Goal: Entertainment & Leisure: Consume media (video, audio)

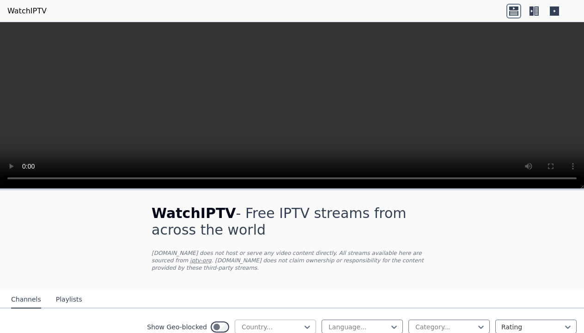
click at [262, 323] on div at bounding box center [272, 327] width 62 height 9
click at [303, 323] on icon at bounding box center [307, 327] width 9 height 9
click at [61, 292] on button "Playlists" at bounding box center [69, 300] width 26 height 18
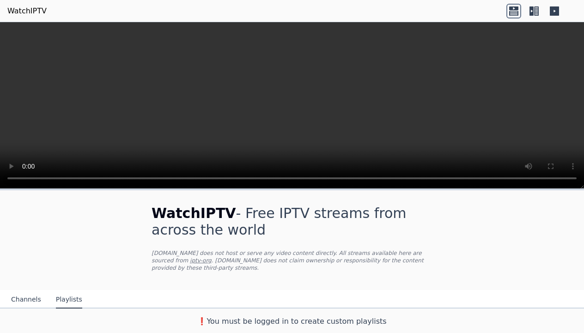
drag, startPoint x: 27, startPoint y: 295, endPoint x: 282, endPoint y: 285, distance: 254.5
click at [28, 295] on button "Channels" at bounding box center [26, 300] width 30 height 18
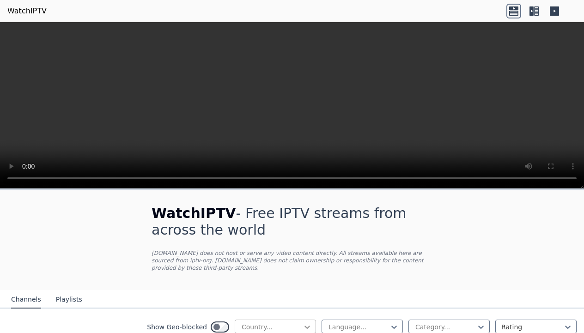
click at [303, 323] on icon at bounding box center [307, 327] width 9 height 9
drag, startPoint x: 303, startPoint y: 320, endPoint x: 332, endPoint y: 321, distance: 29.1
click at [304, 323] on icon at bounding box center [307, 327] width 9 height 9
click at [259, 323] on div at bounding box center [272, 327] width 62 height 9
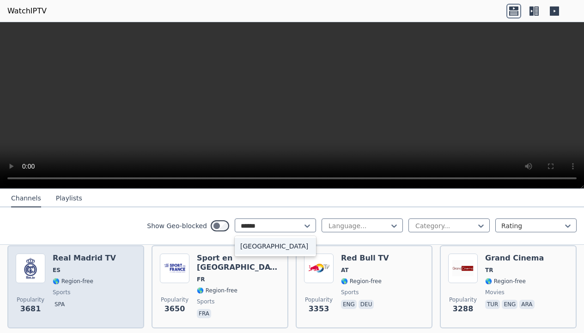
type input "******"
click at [62, 255] on h6 "Real Madrid TV" at bounding box center [84, 258] width 63 height 9
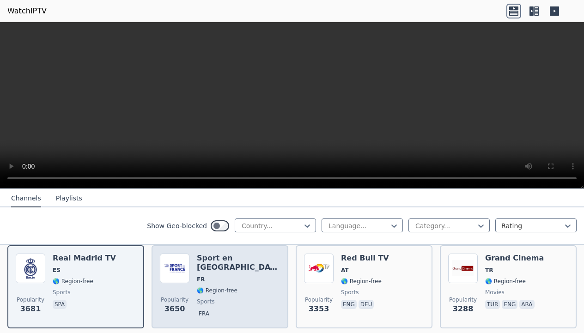
click at [229, 267] on div "Sport en [GEOGRAPHIC_DATA] FR 🌎 Region-free sports fra" at bounding box center [238, 287] width 83 height 67
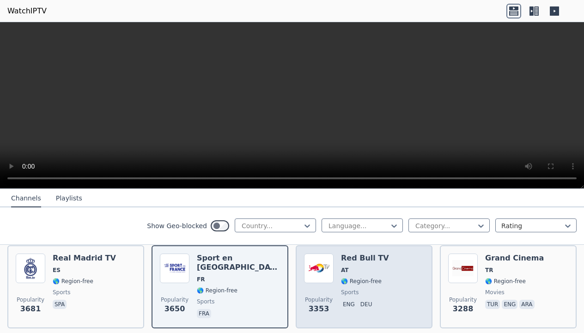
click at [362, 254] on h6 "Red Bull TV" at bounding box center [365, 258] width 48 height 9
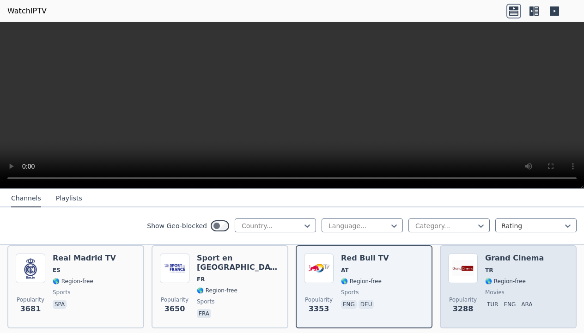
click at [510, 267] on span "TR" at bounding box center [514, 270] width 59 height 7
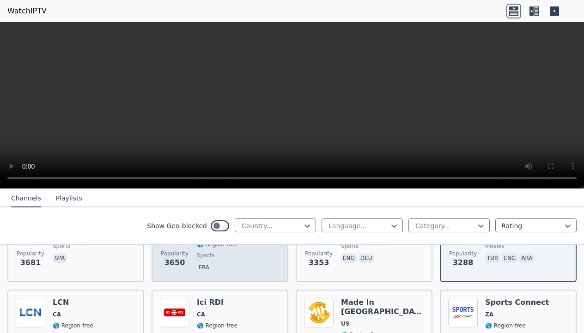
scroll to position [384, 0]
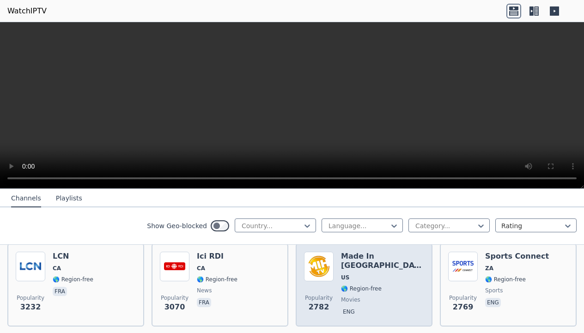
click at [371, 285] on span "🌎 Region-free" at bounding box center [361, 288] width 41 height 7
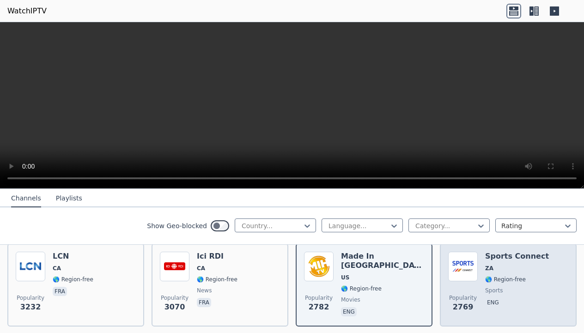
click at [504, 252] on h6 "Sports Connect" at bounding box center [517, 256] width 64 height 9
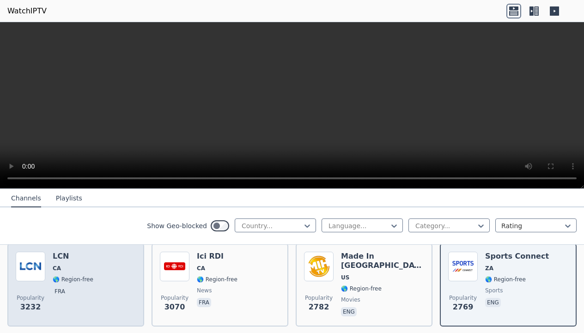
scroll to position [430, 0]
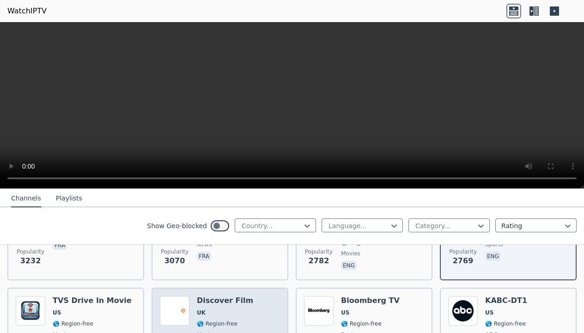
click at [237, 296] on h6 "Discover Film" at bounding box center [225, 300] width 56 height 9
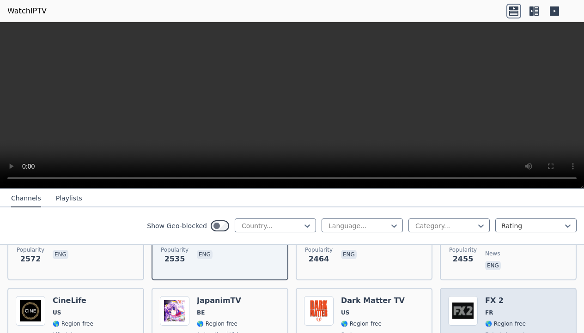
scroll to position [569, 0]
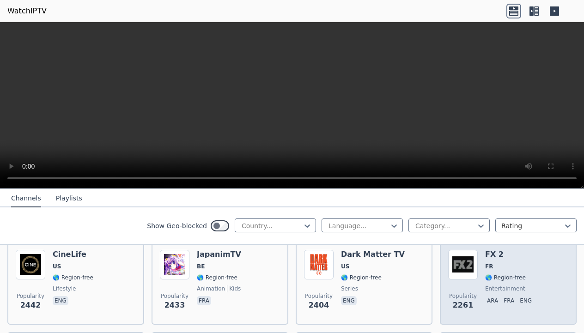
click at [456, 261] on img at bounding box center [463, 265] width 30 height 30
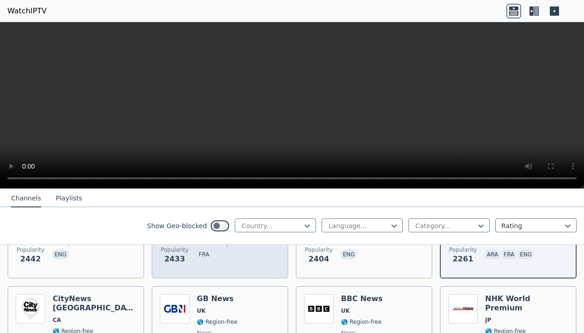
scroll to position [661, 0]
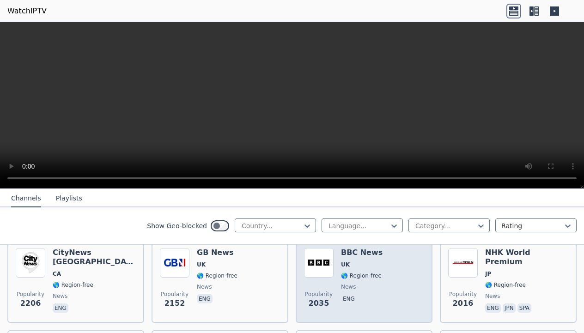
click at [322, 260] on img at bounding box center [319, 263] width 30 height 30
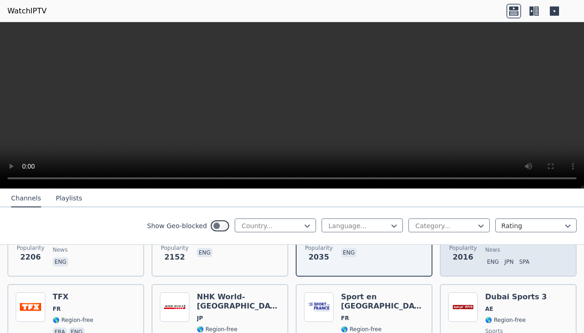
scroll to position [754, 0]
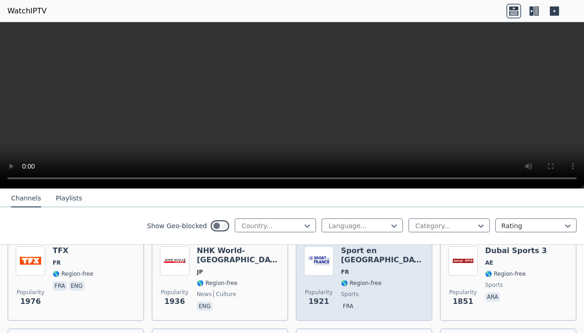
click at [371, 271] on div "Sport en [GEOGRAPHIC_DATA] FR 🌎 Region-free sports fra" at bounding box center [382, 279] width 83 height 67
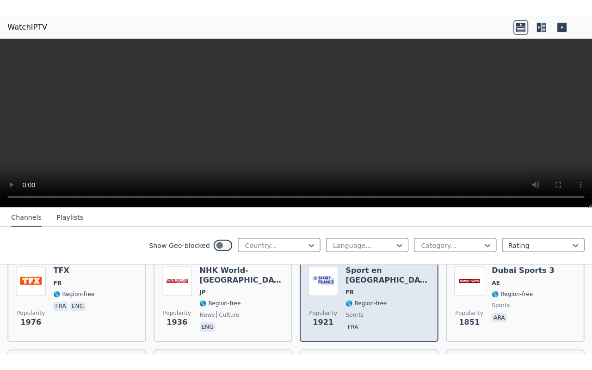
scroll to position [707, 0]
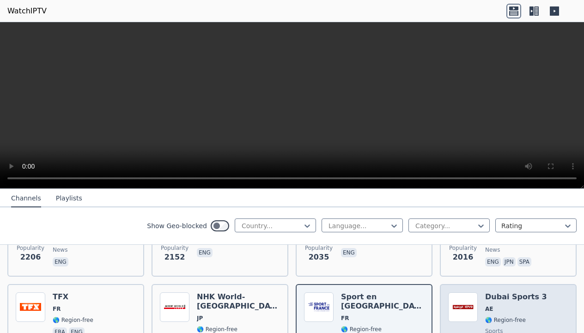
click at [497, 293] on h6 "Dubai Sports 3" at bounding box center [516, 297] width 62 height 9
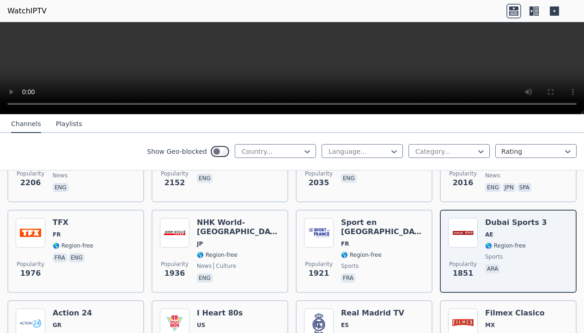
scroll to position [526, 0]
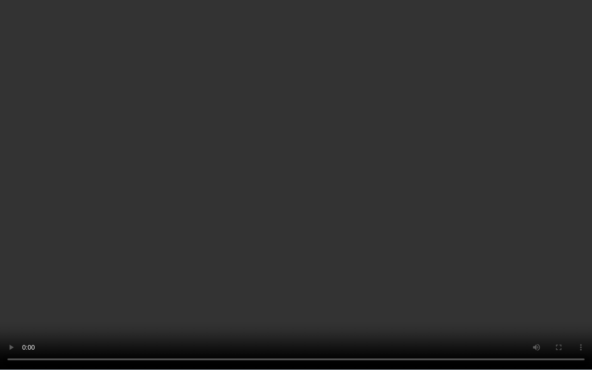
click at [560, 165] on video at bounding box center [296, 185] width 592 height 370
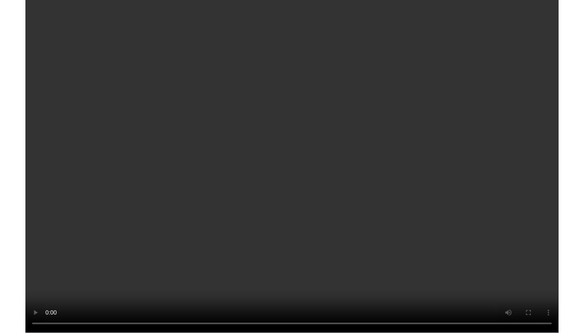
scroll to position [707, 0]
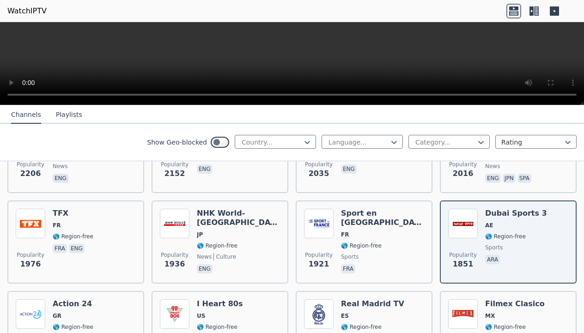
click at [63, 109] on button "Playlists" at bounding box center [69, 115] width 26 height 18
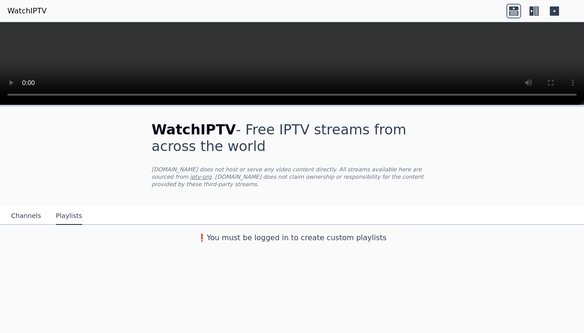
scroll to position [0, 0]
click at [24, 209] on button "Channels" at bounding box center [26, 217] width 30 height 18
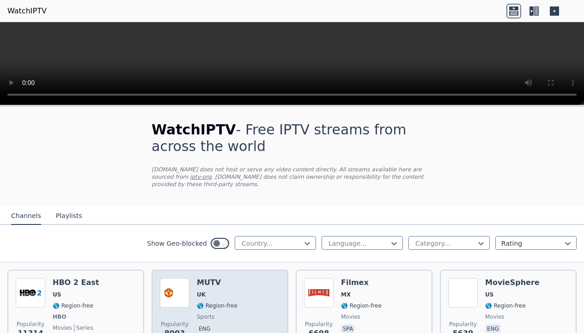
scroll to position [46, 0]
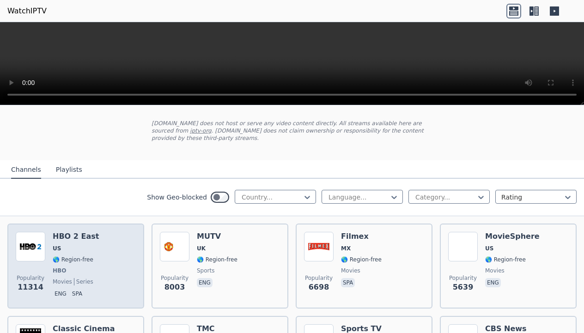
click at [71, 232] on h6 "HBO 2 East" at bounding box center [76, 236] width 46 height 9
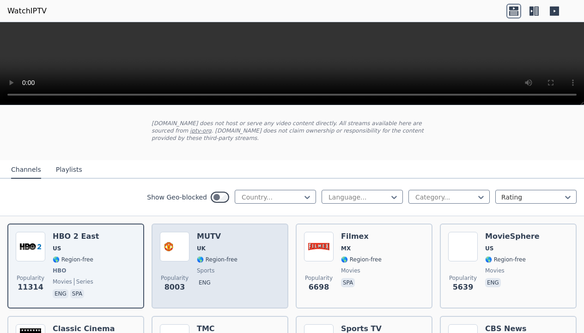
click at [199, 232] on h6 "MUTV" at bounding box center [217, 236] width 41 height 9
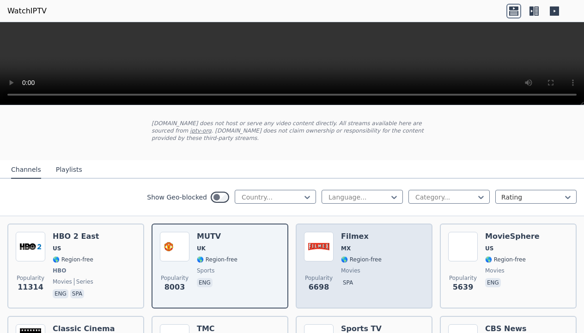
click at [331, 234] on div "Popularity 6698 Filmex MX 🌎 Region-free movies spa" at bounding box center [364, 266] width 120 height 68
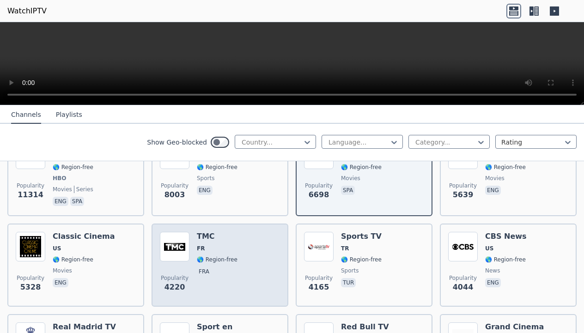
scroll to position [185, 0]
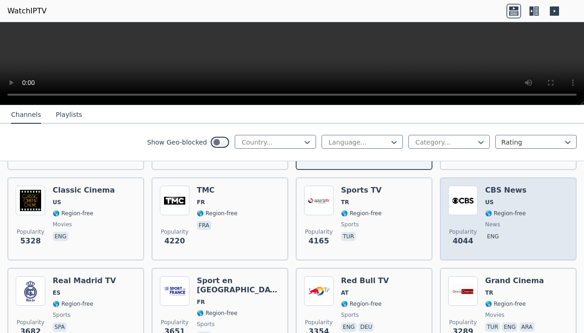
click at [457, 201] on img at bounding box center [463, 201] width 30 height 30
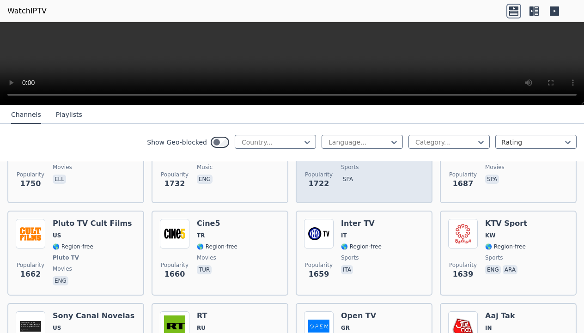
scroll to position [925, 0]
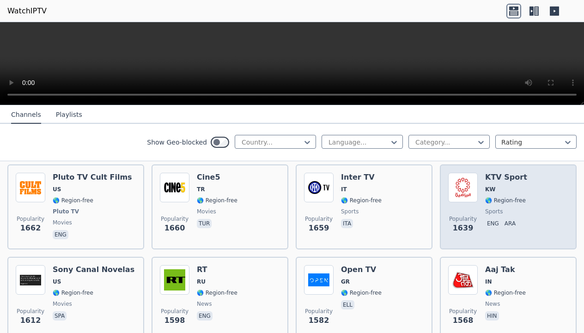
click at [460, 185] on img at bounding box center [463, 188] width 30 height 30
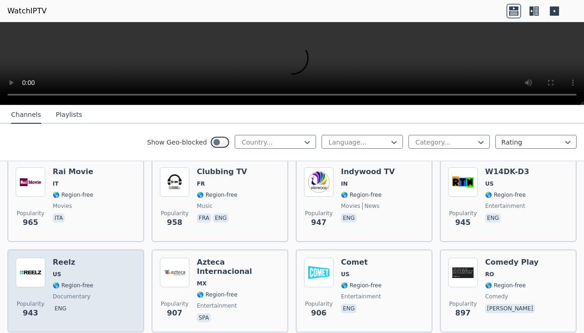
scroll to position [2081, 0]
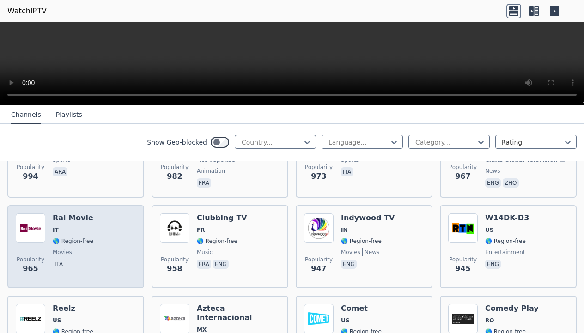
click at [87, 214] on h6 "Rai Movie" at bounding box center [73, 218] width 41 height 9
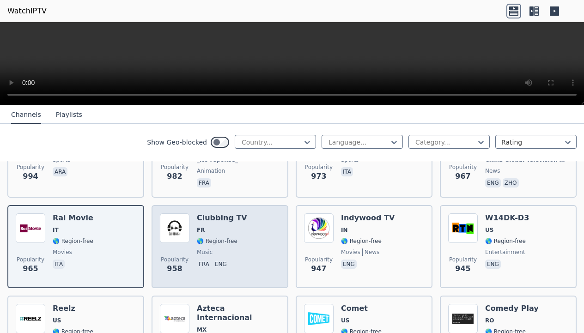
click at [215, 214] on h6 "Clubbing TV" at bounding box center [222, 218] width 50 height 9
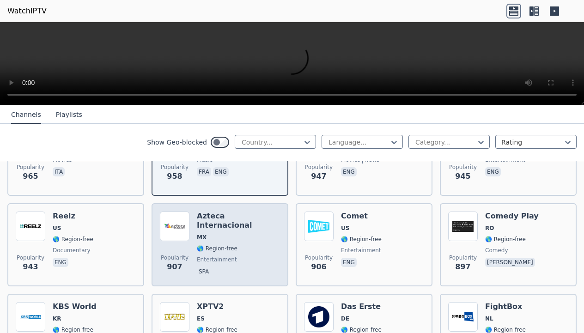
scroll to position [2219, 0]
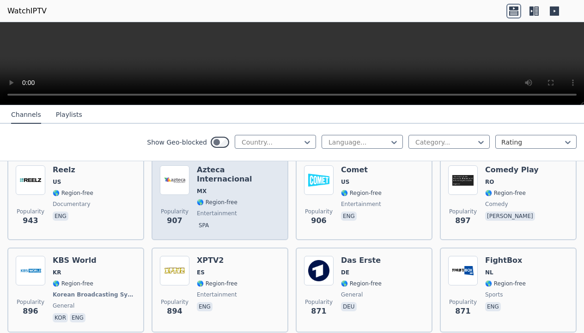
click at [232, 166] on h6 "Azteca Internacional" at bounding box center [238, 175] width 83 height 18
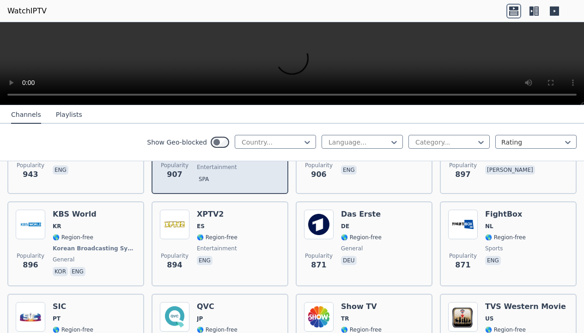
scroll to position [2312, 0]
